Goal: Task Accomplishment & Management: Use online tool/utility

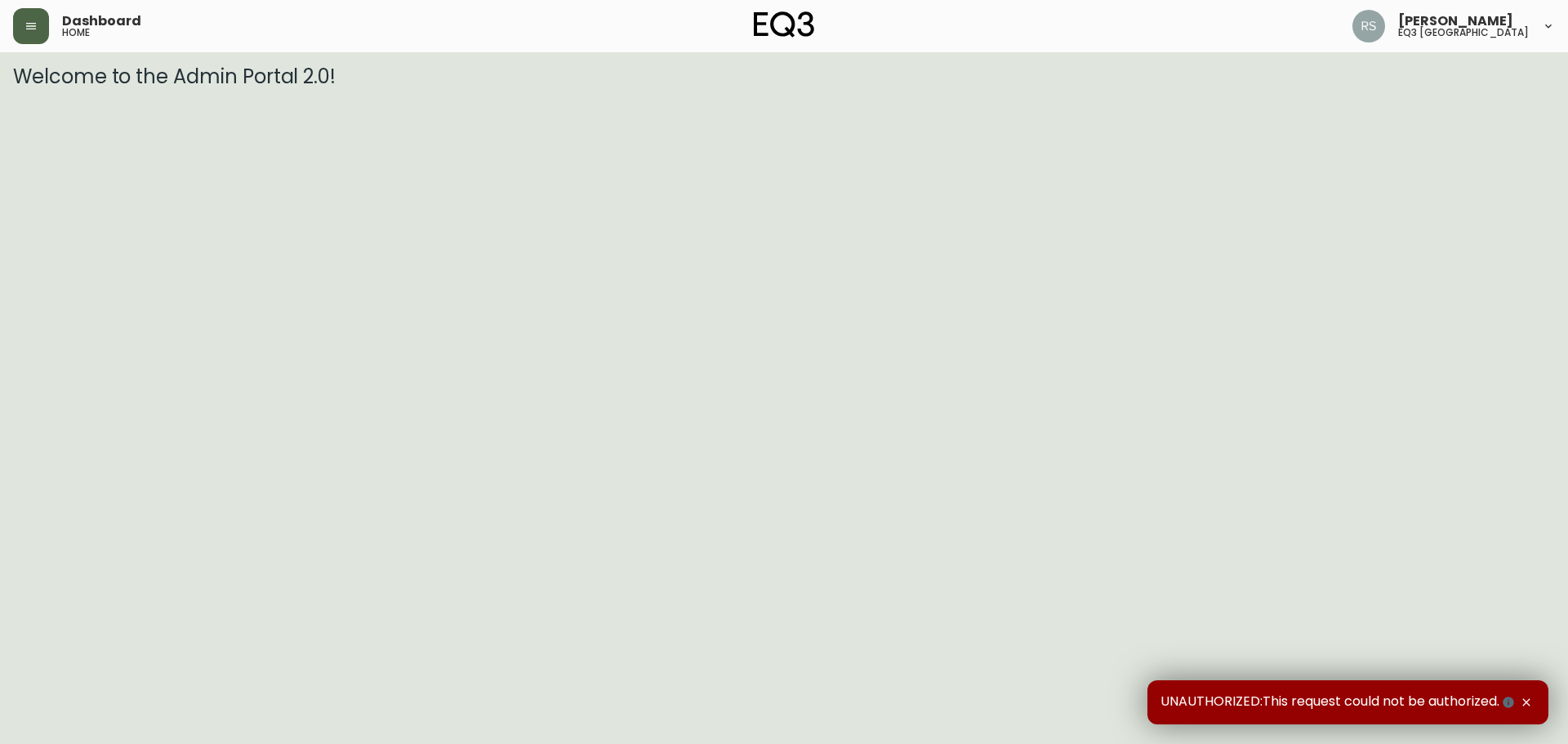
click at [35, 41] on button "button" at bounding box center [30, 25] width 36 height 36
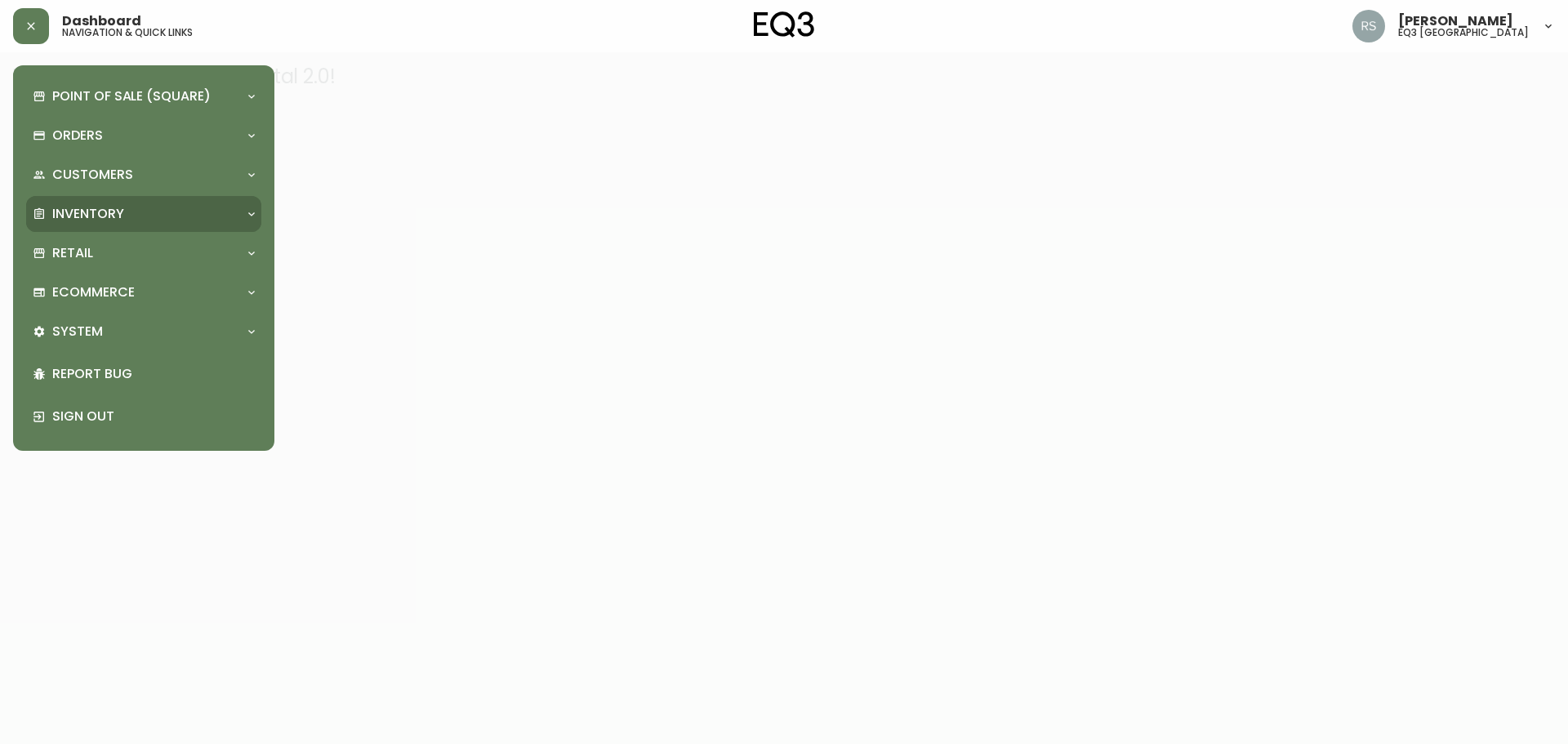
click at [115, 207] on p "Inventory" at bounding box center [88, 214] width 72 height 18
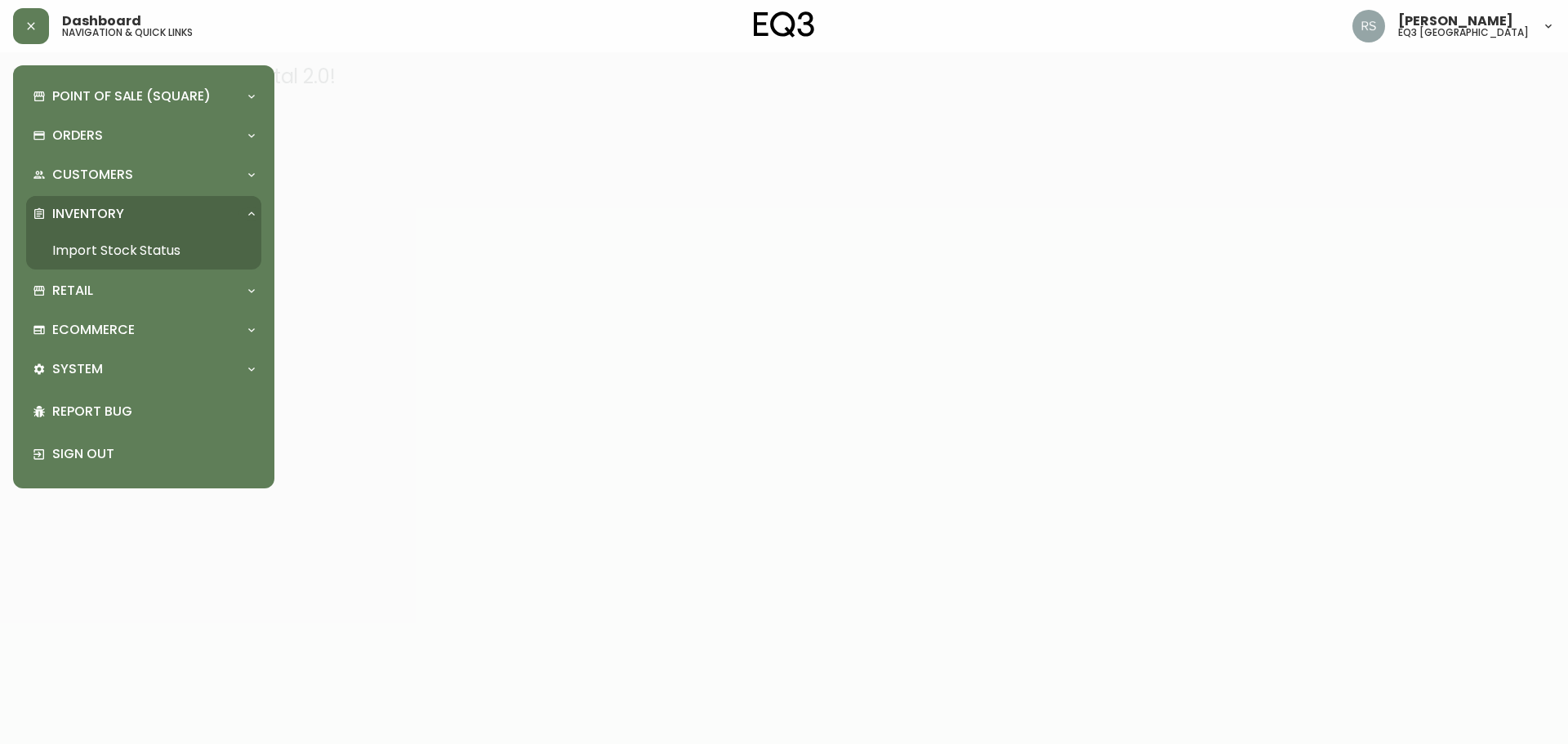
click at [177, 255] on link "Import Stock Status" at bounding box center [143, 250] width 235 height 37
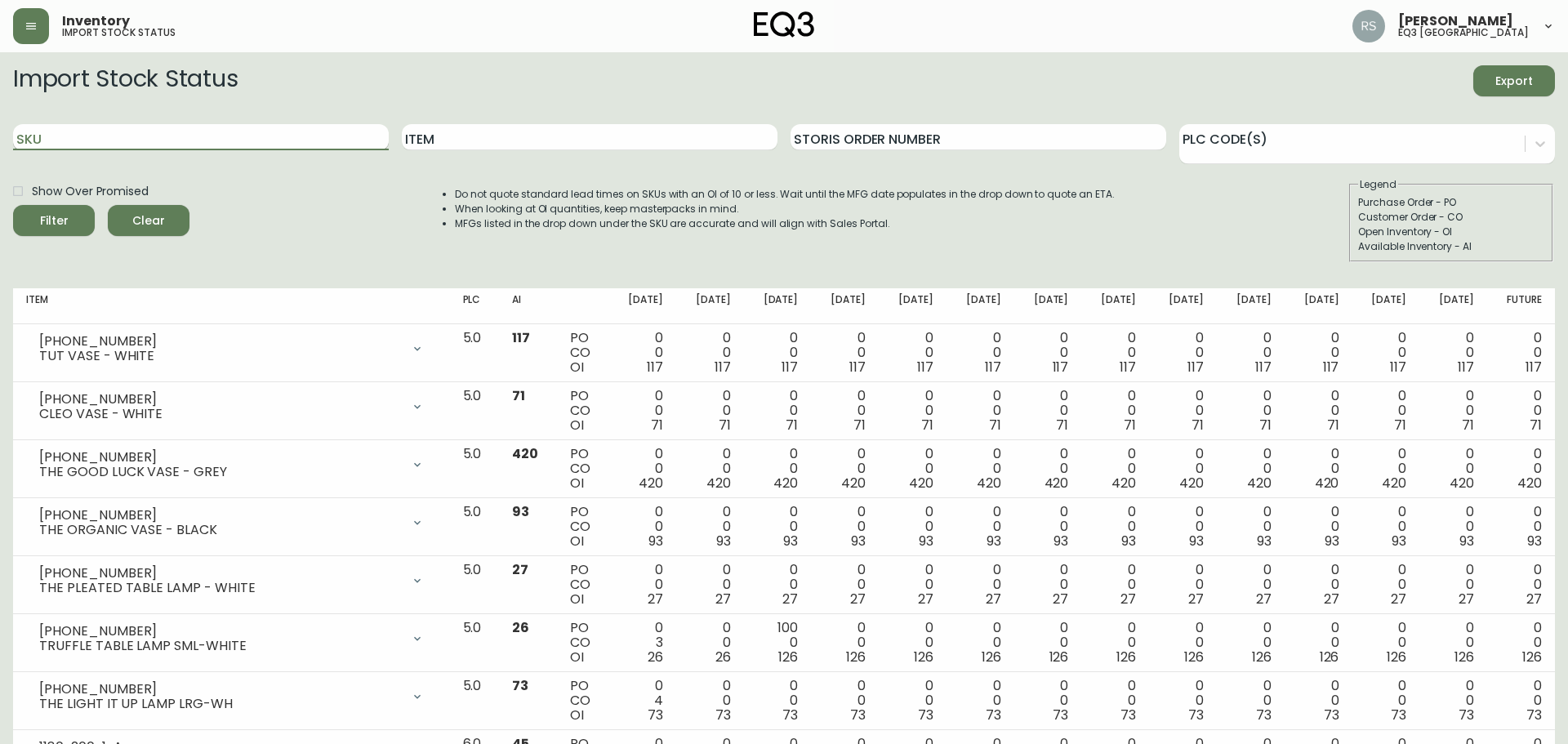
click at [177, 138] on input "SKU" at bounding box center [201, 137] width 376 height 26
paste input "[PHONE_NUMBER]"
type input "[PHONE_NUMBER]"
click at [13, 205] on button "Filter" at bounding box center [54, 221] width 82 height 31
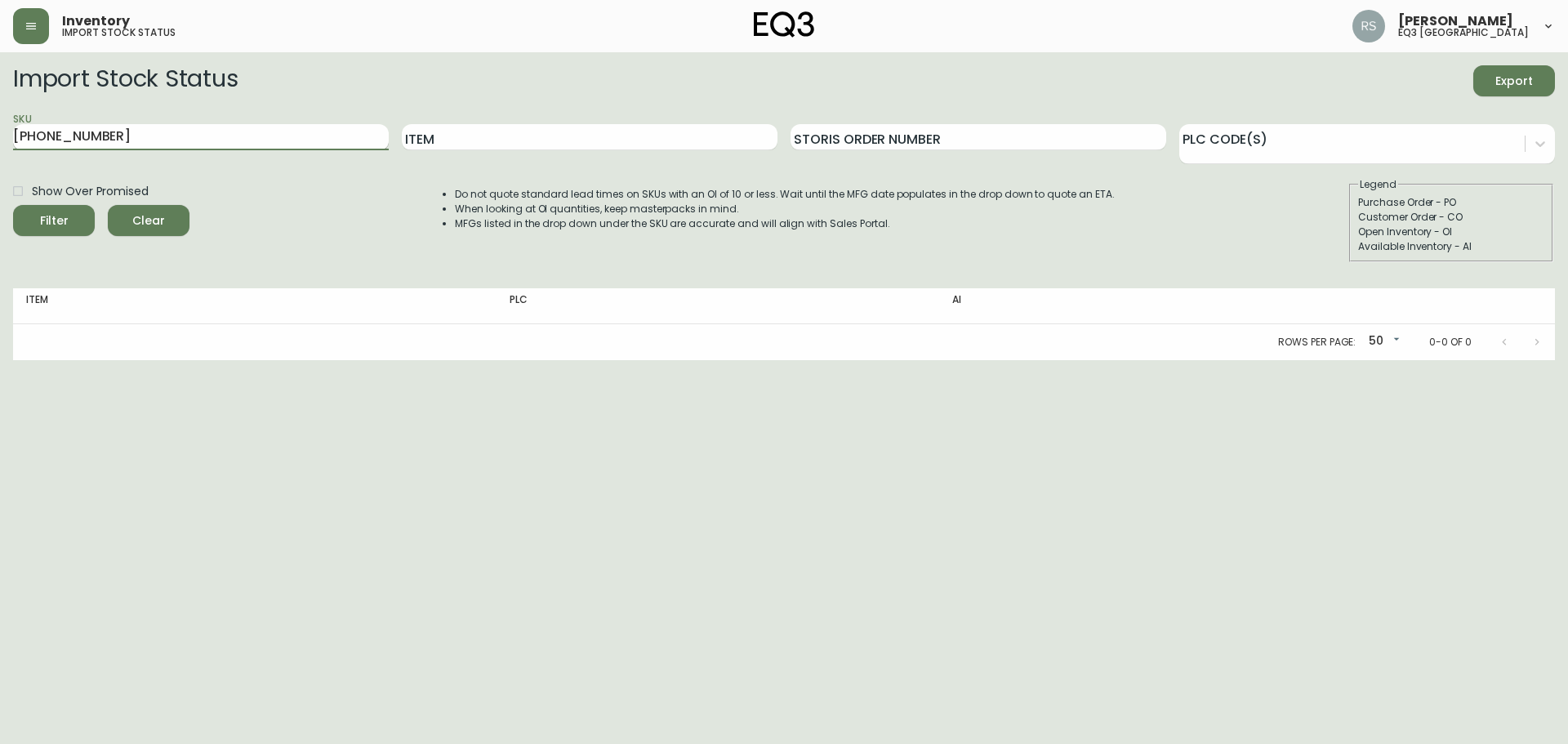
click at [161, 142] on input "[PHONE_NUMBER]" at bounding box center [201, 137] width 376 height 26
drag, startPoint x: 182, startPoint y: 131, endPoint x: 0, endPoint y: 158, distance: 184.0
click at [0, 158] on main "Import Stock Status Export SKU [PHONE_NUMBER] Item Storis Order Number PLC Code…" at bounding box center [784, 206] width 1568 height 308
click at [182, 129] on input "[PHONE_NUMBER]" at bounding box center [201, 137] width 376 height 26
drag, startPoint x: 0, startPoint y: 140, endPoint x: 0, endPoint y: 160, distance: 20.0
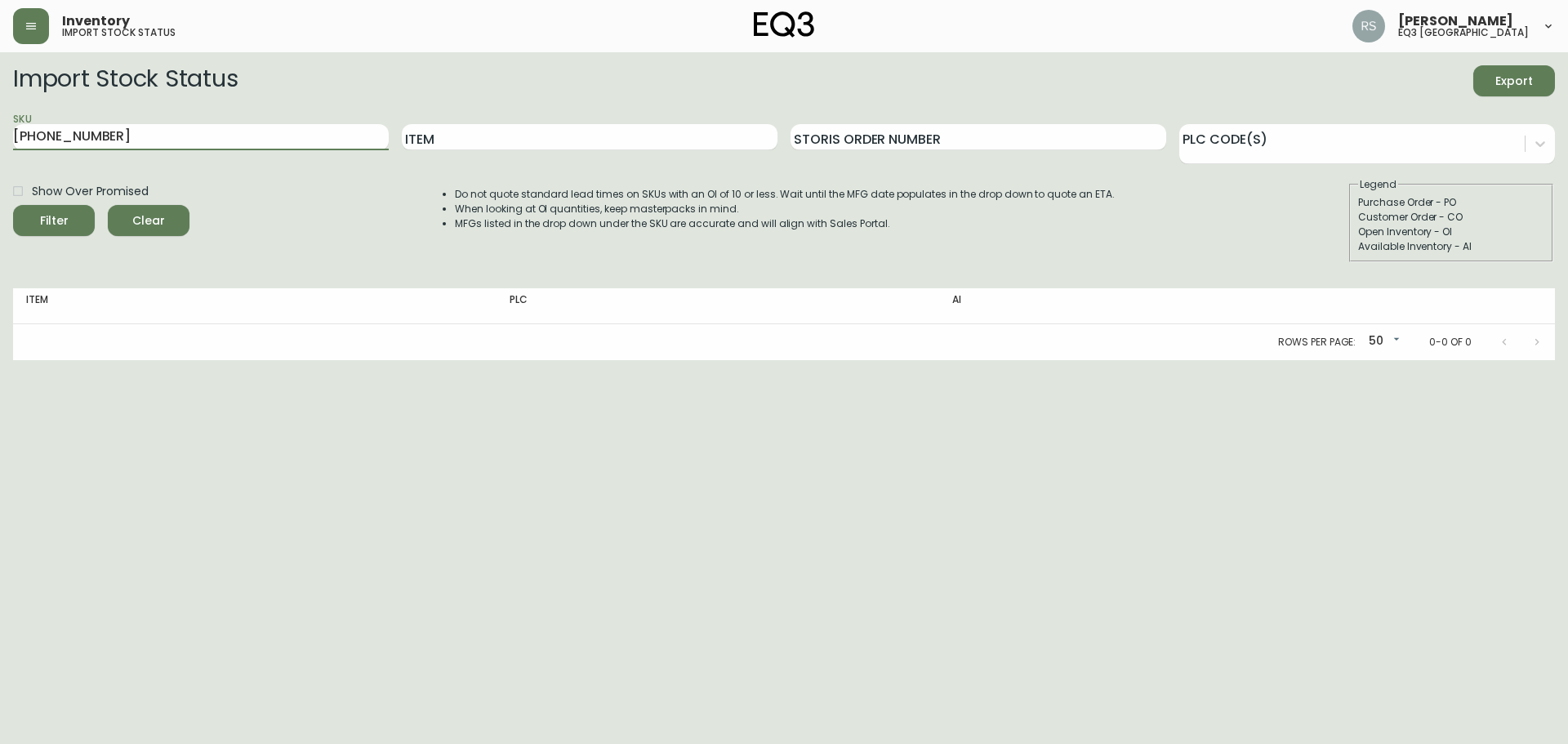
click at [0, 159] on main "Import Stock Status Export SKU [PHONE_NUMBER] Item Storis Order Number PLC Code…" at bounding box center [784, 206] width 1568 height 308
click at [107, 360] on html "Inventory import stock status [PERSON_NAME] eq3 [GEOGRAPHIC_DATA] Import Stock …" at bounding box center [784, 180] width 1568 height 360
